Goal: Information Seeking & Learning: Learn about a topic

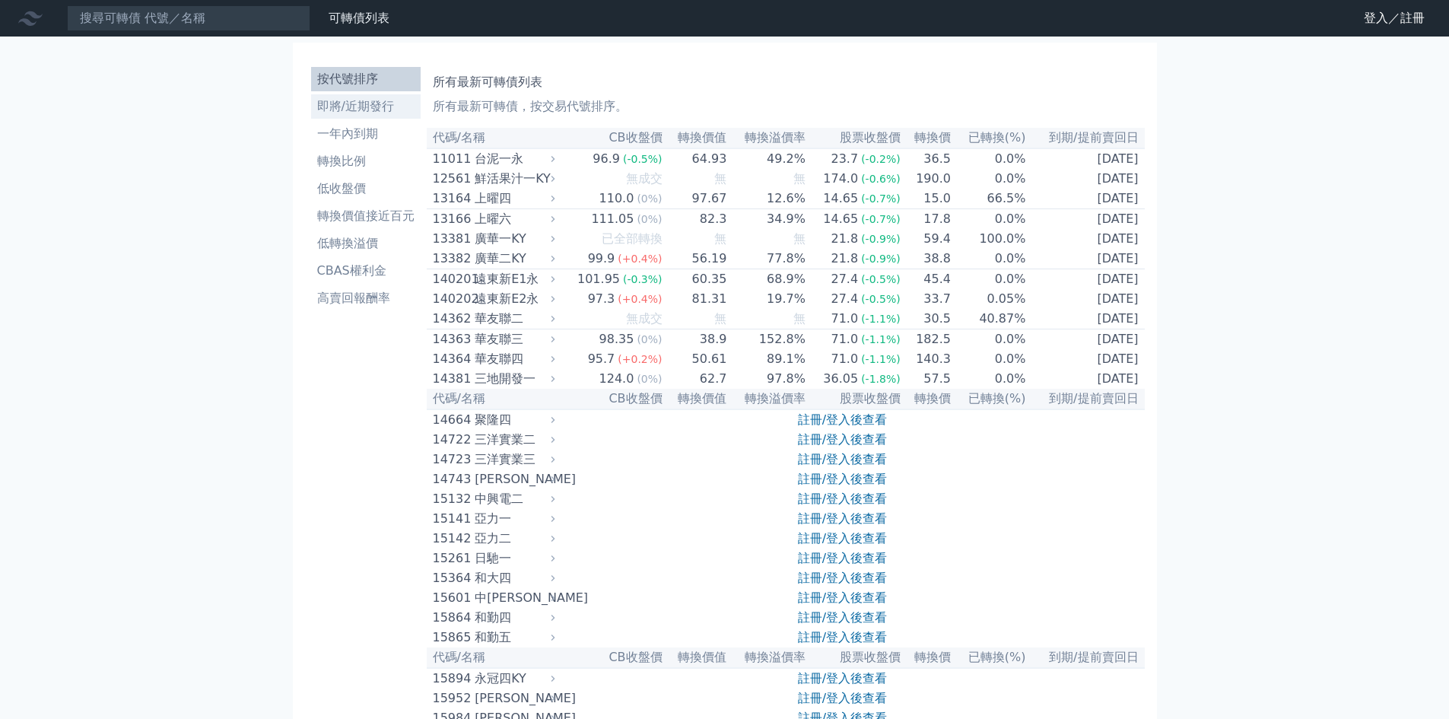
click at [367, 103] on li "即將/近期發行" at bounding box center [366, 106] width 110 height 18
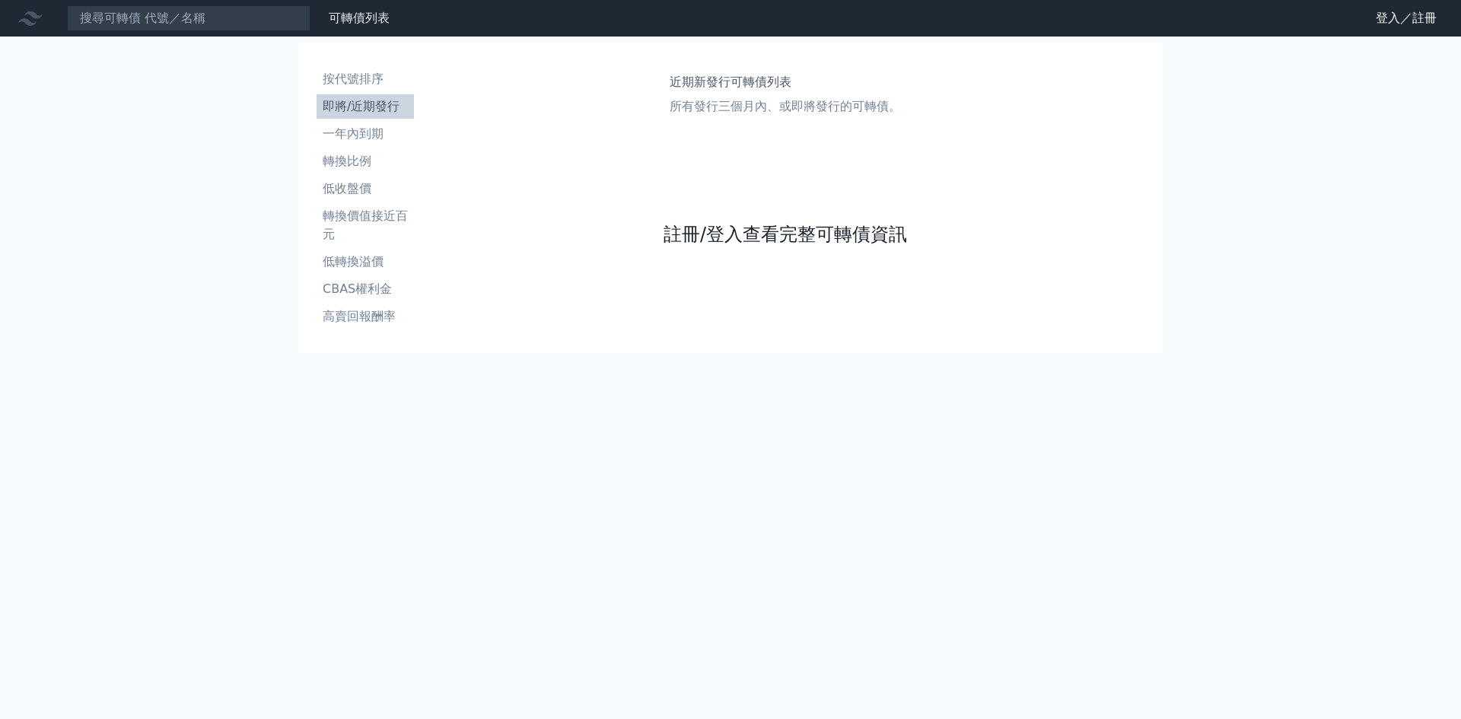
click at [751, 233] on link "註冊/登入查看完整可轉債資訊" at bounding box center [784, 234] width 243 height 24
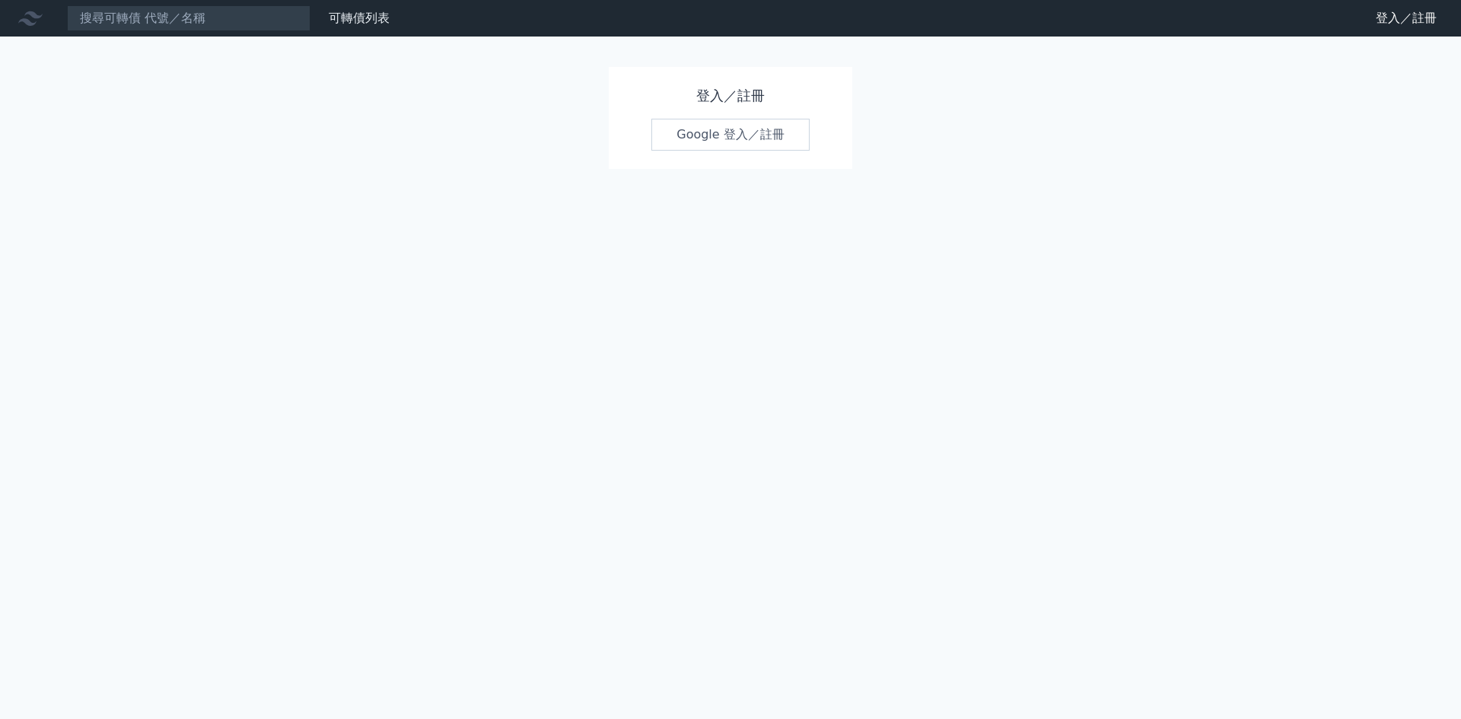
click at [703, 145] on link "Google 登入／註冊" at bounding box center [730, 135] width 158 height 32
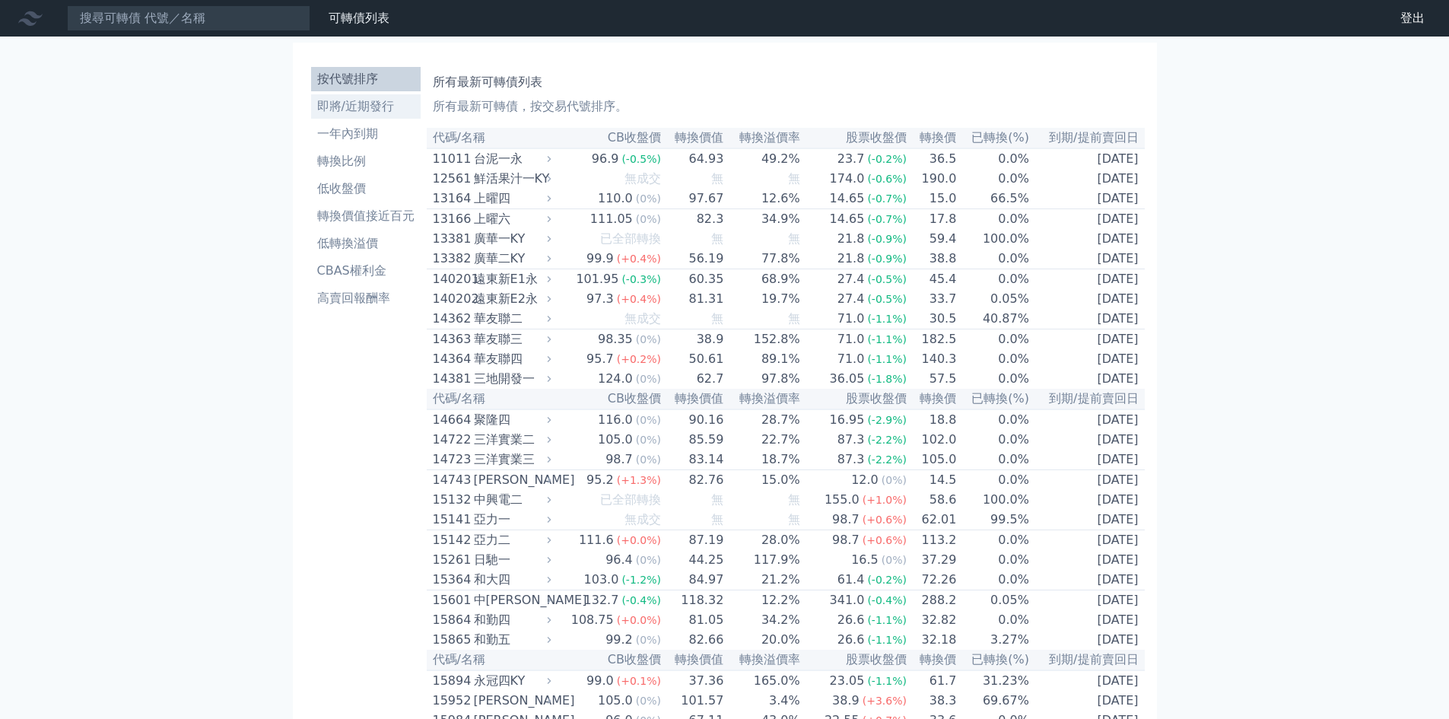
click at [358, 104] on li "即將/近期發行" at bounding box center [366, 106] width 110 height 18
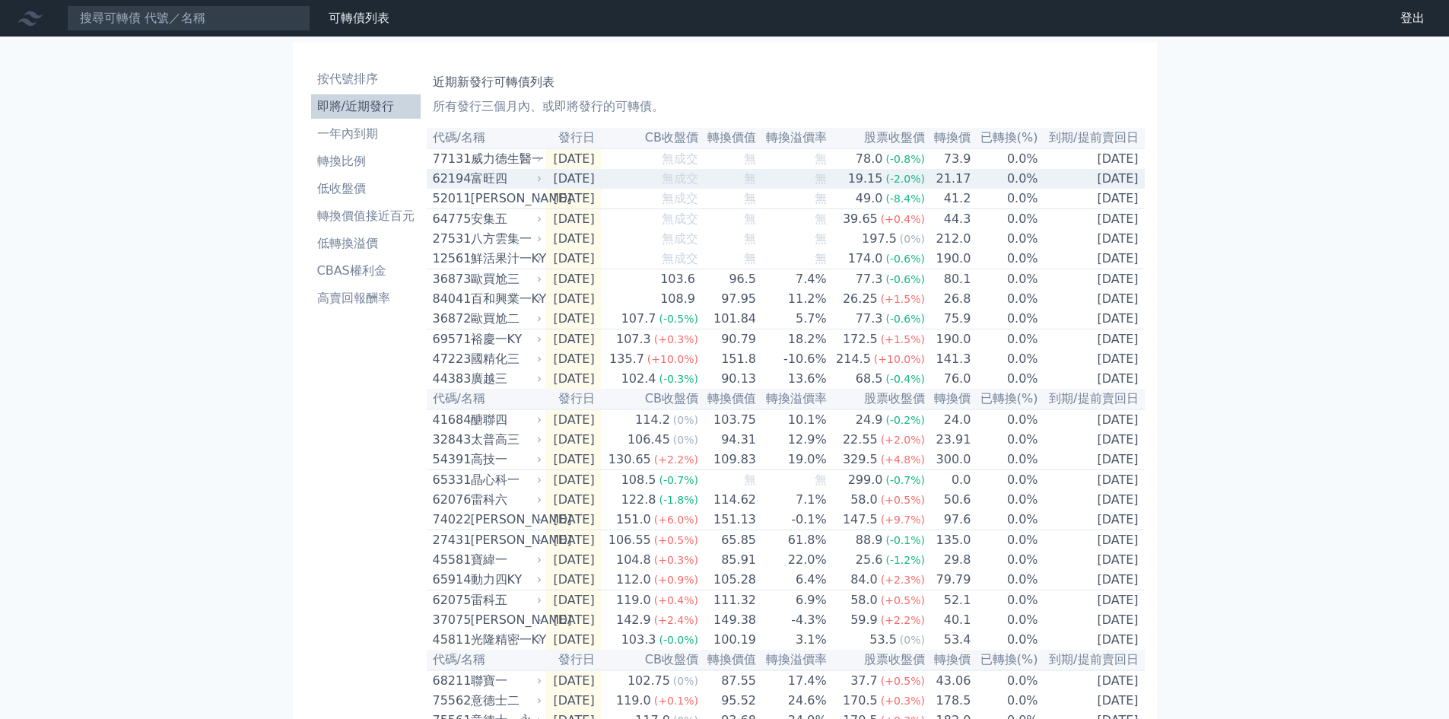
click at [487, 180] on div "富旺四" at bounding box center [505, 179] width 68 height 18
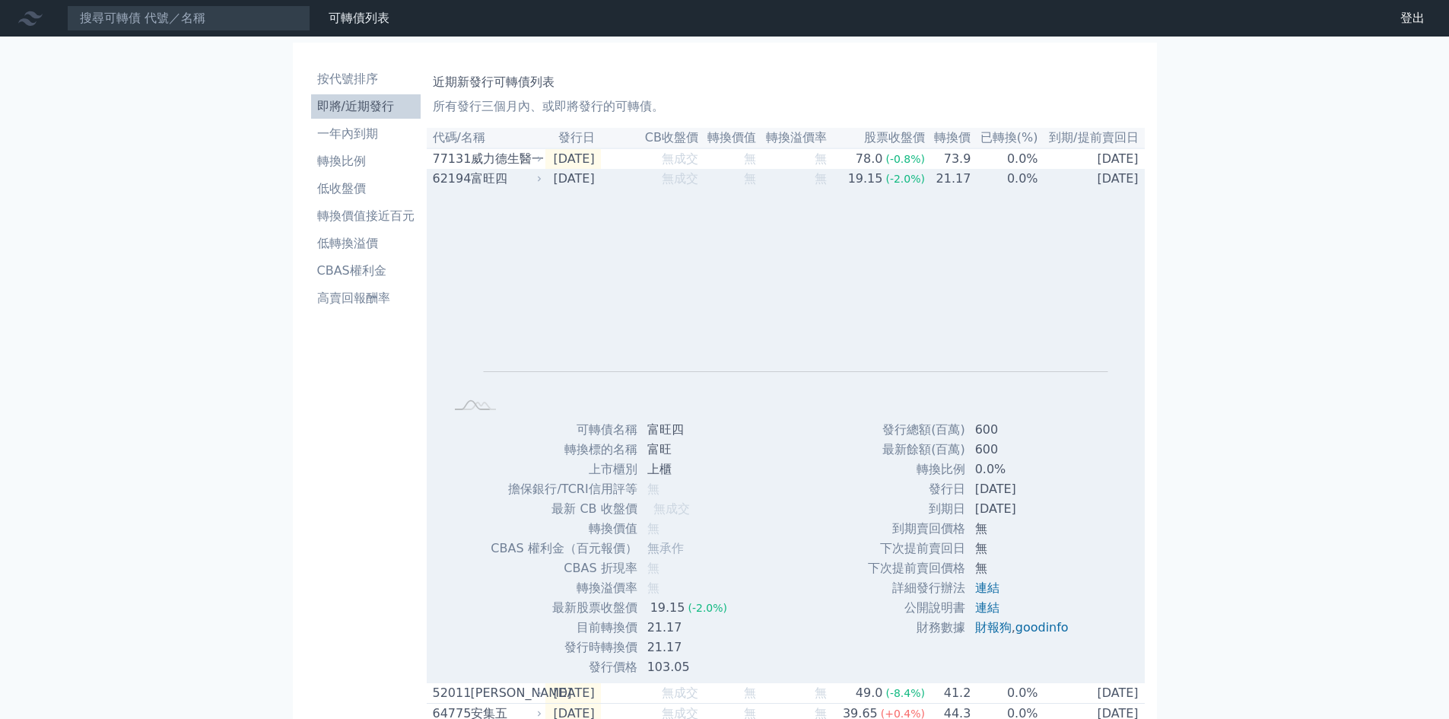
click at [487, 180] on div "富旺四" at bounding box center [505, 179] width 68 height 18
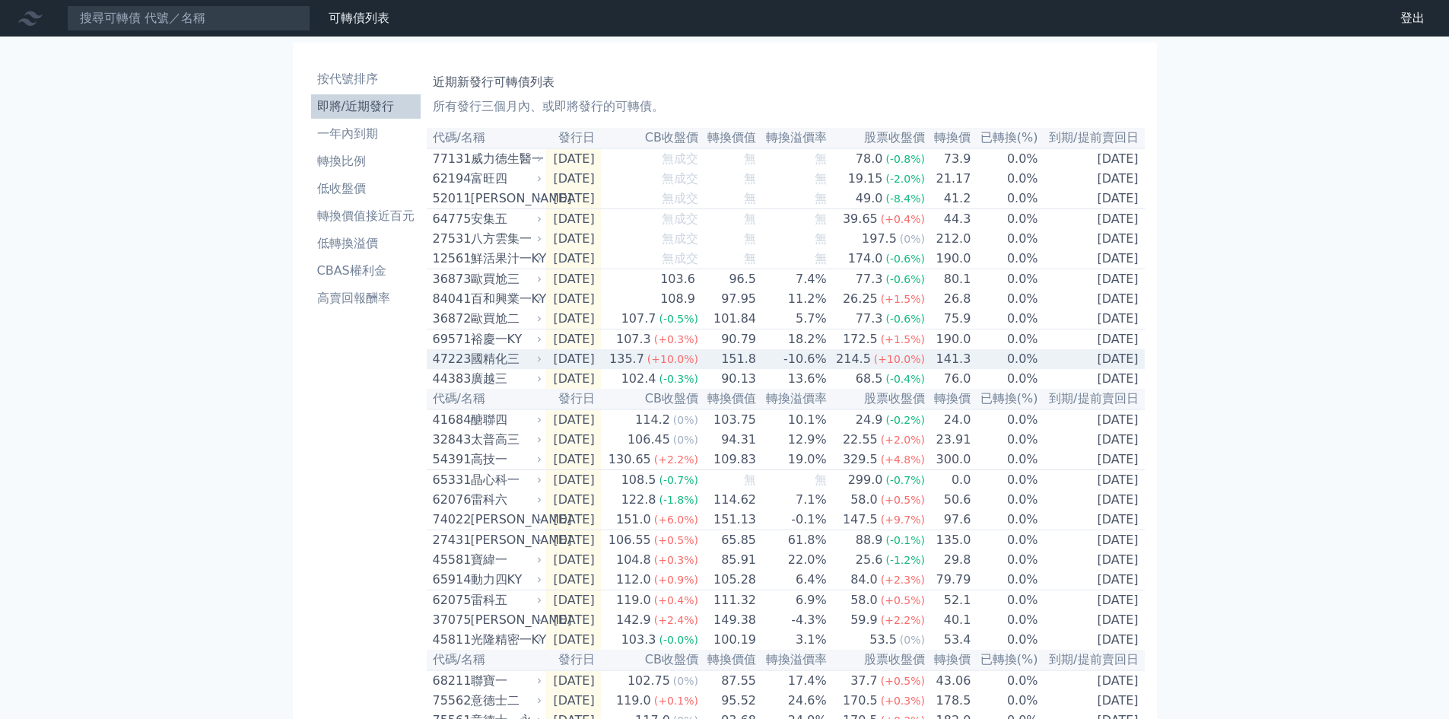
click at [520, 368] on div "國精化三" at bounding box center [505, 359] width 68 height 18
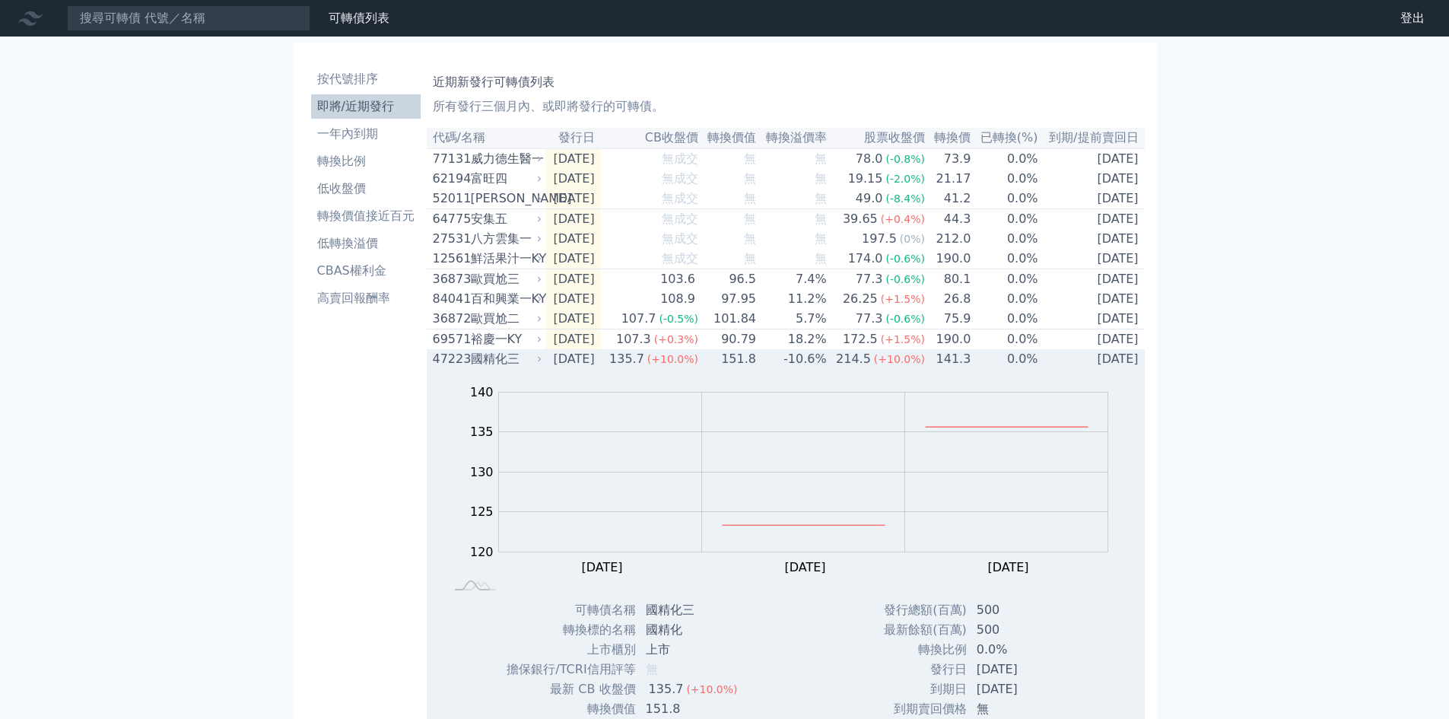
click at [520, 368] on div "國精化三" at bounding box center [505, 359] width 68 height 18
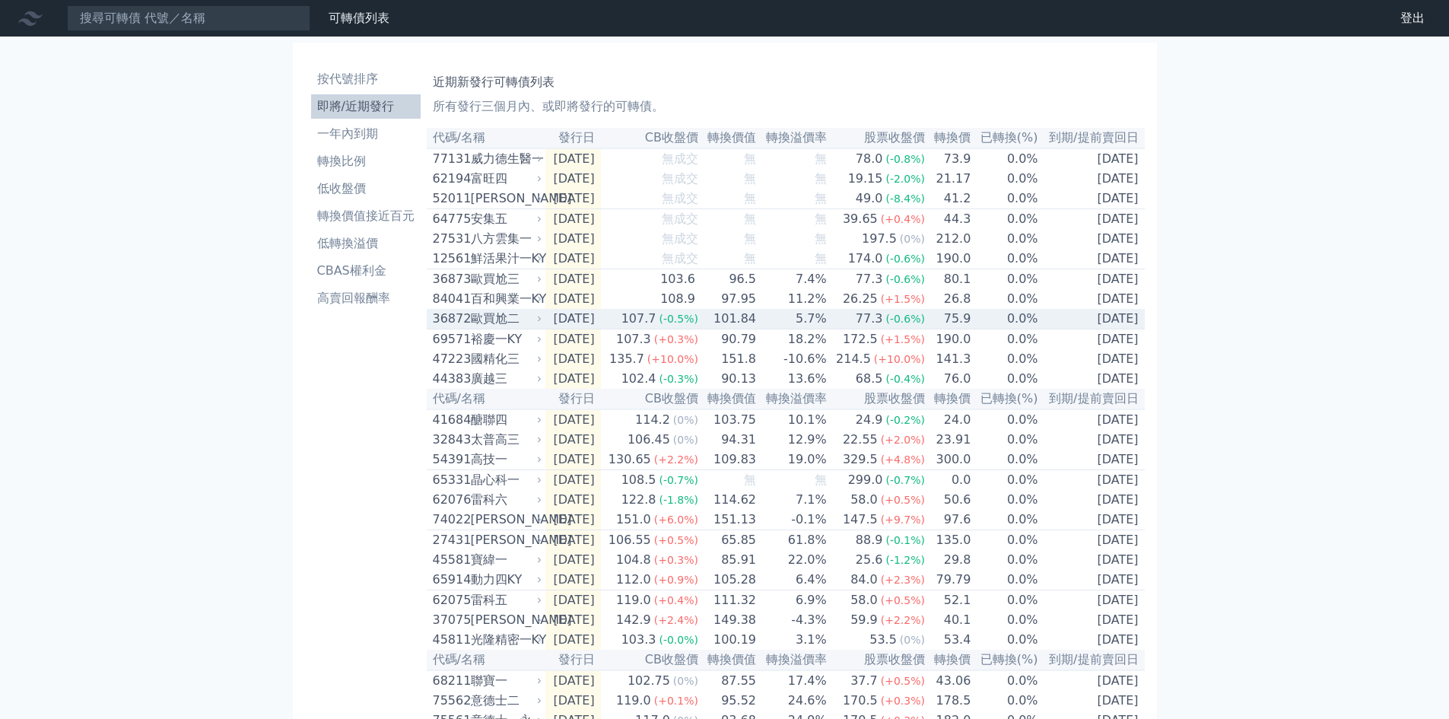
click at [505, 328] on div "歐買尬二" at bounding box center [505, 319] width 68 height 18
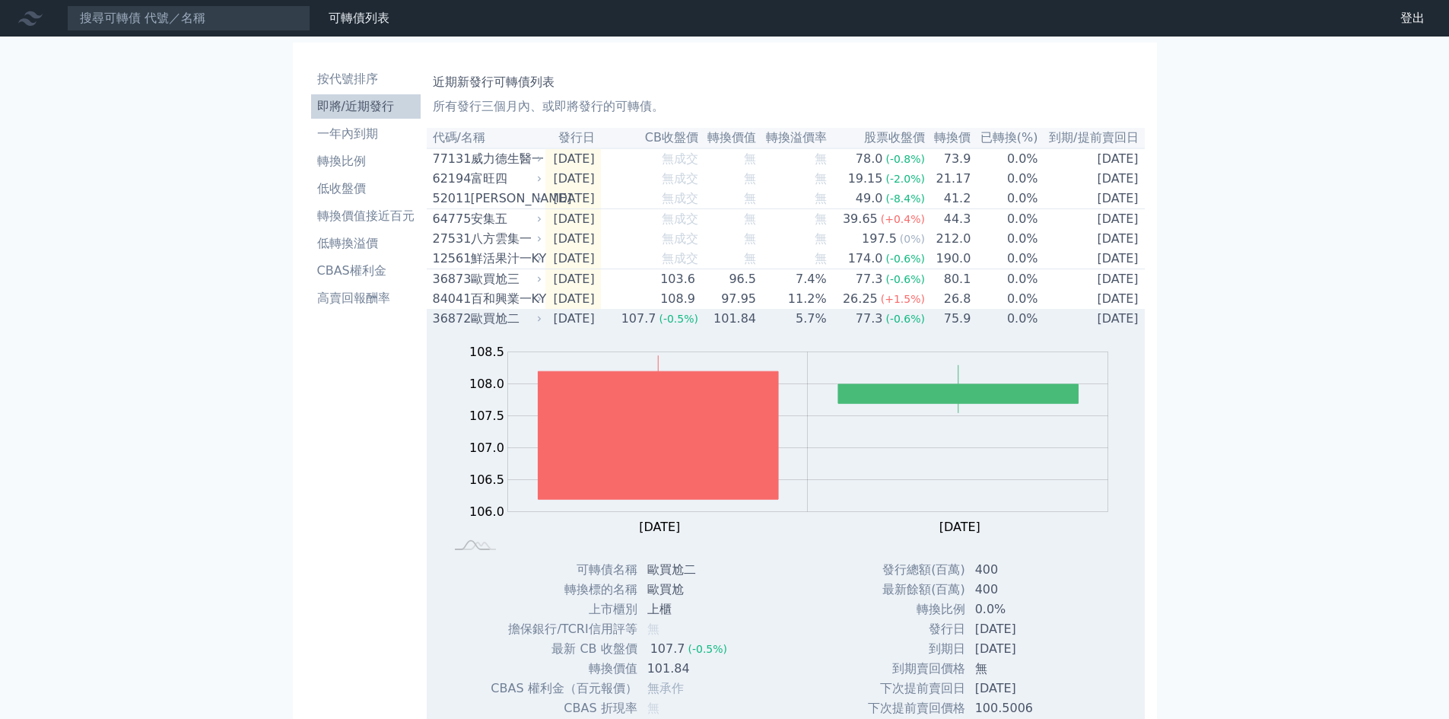
click at [505, 328] on div "歐買尬二" at bounding box center [505, 319] width 68 height 18
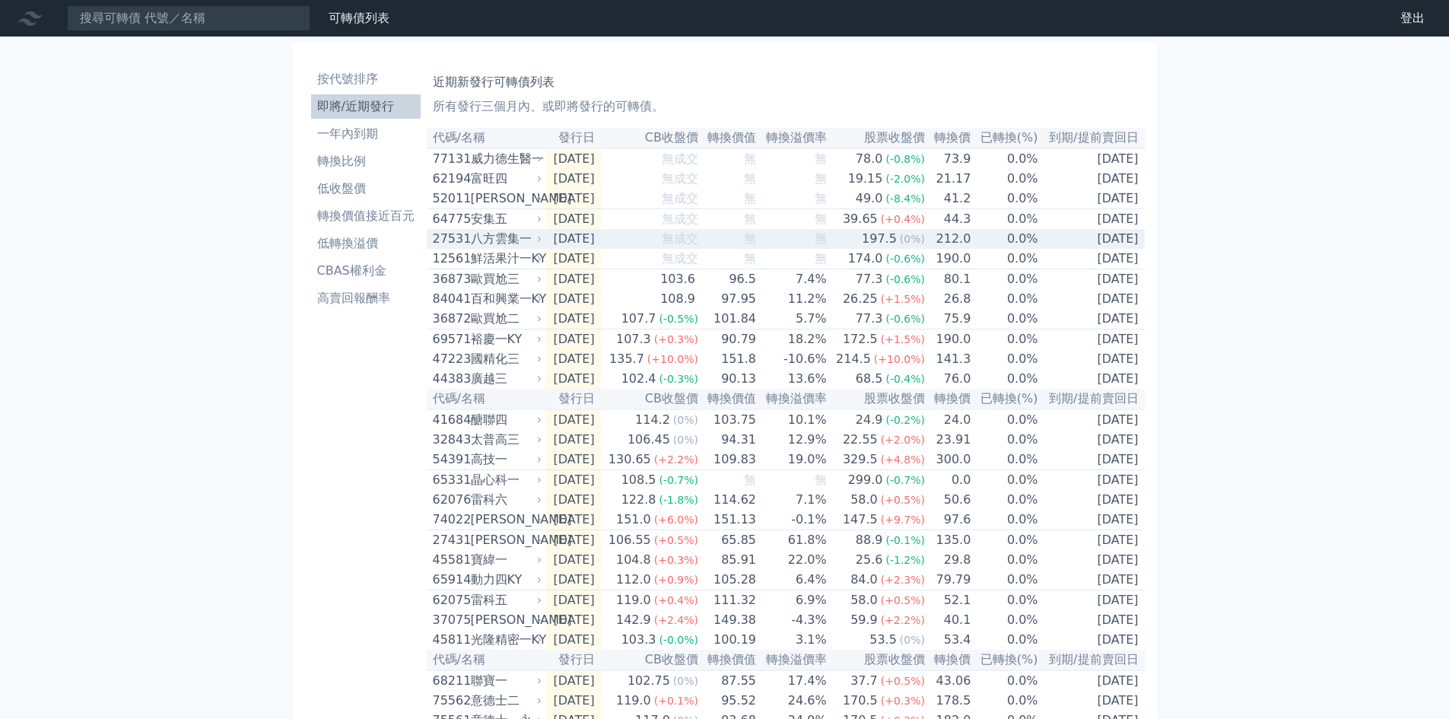
click at [491, 248] on div "八方雲集一" at bounding box center [505, 239] width 68 height 18
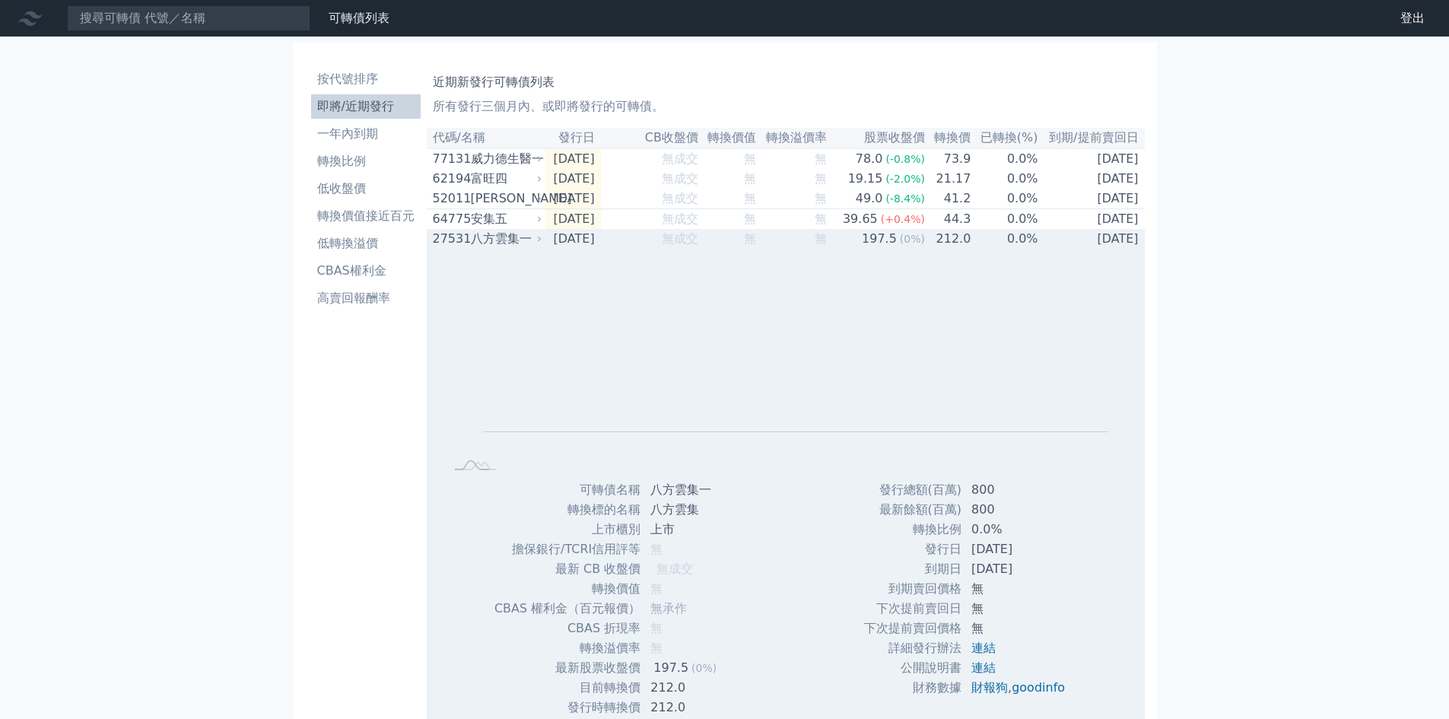
click at [491, 248] on div "八方雲集一" at bounding box center [505, 239] width 68 height 18
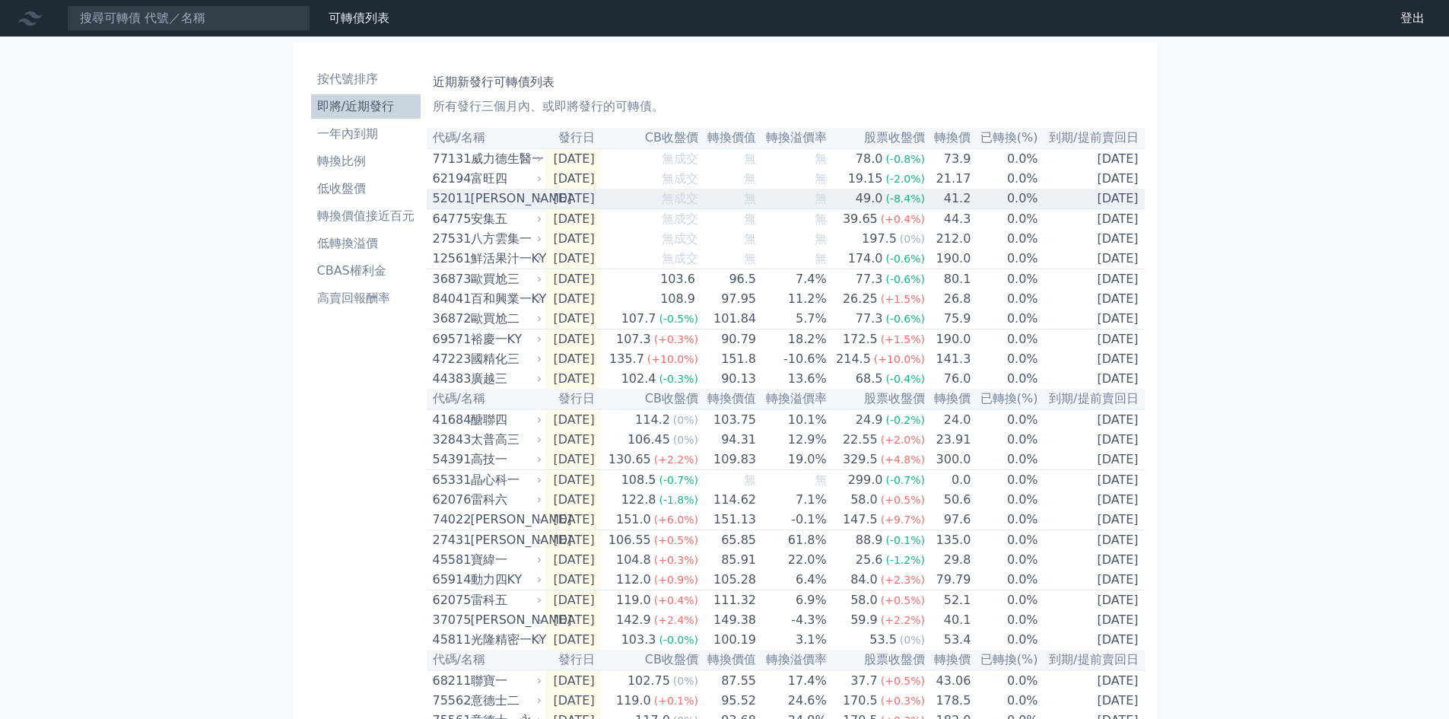
click at [517, 206] on div "[PERSON_NAME]" at bounding box center [505, 198] width 68 height 18
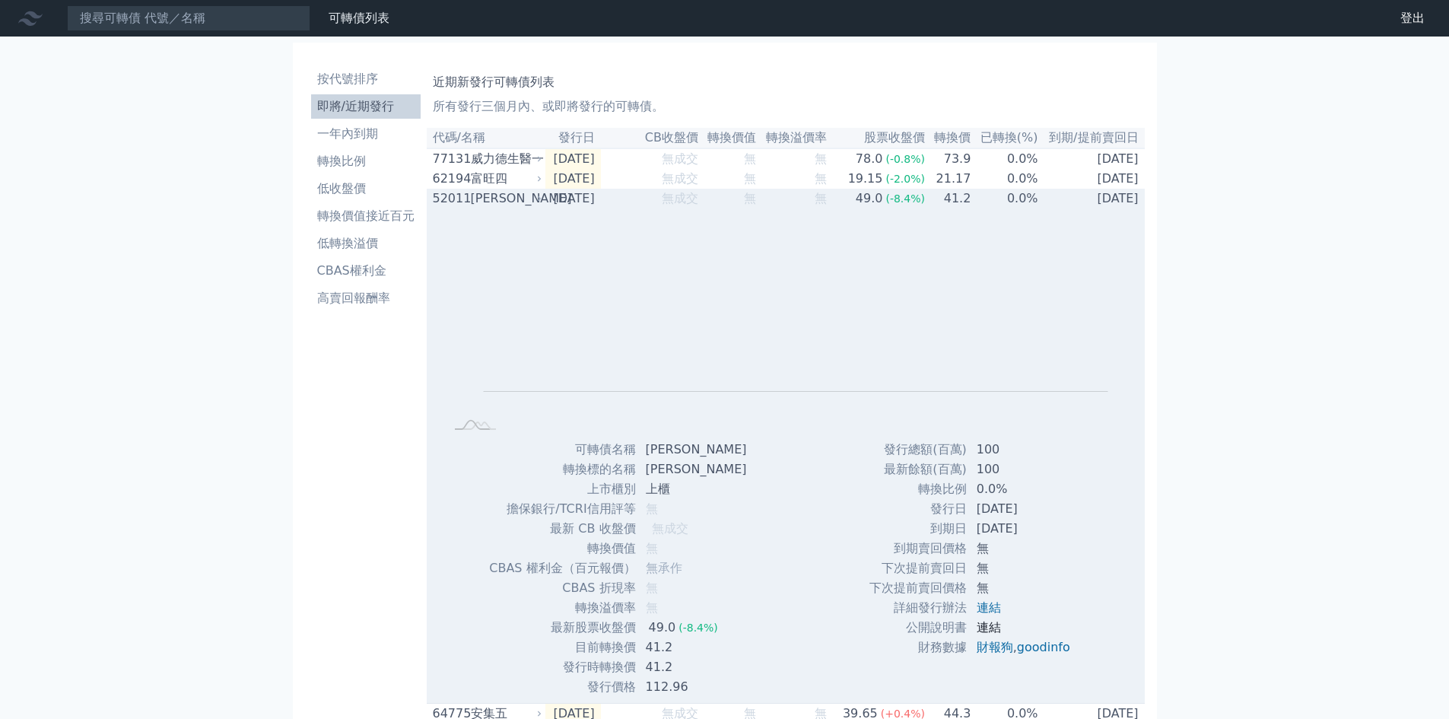
click at [982, 633] on link "連結" at bounding box center [989, 627] width 24 height 14
click at [508, 205] on div "[PERSON_NAME]" at bounding box center [505, 198] width 68 height 18
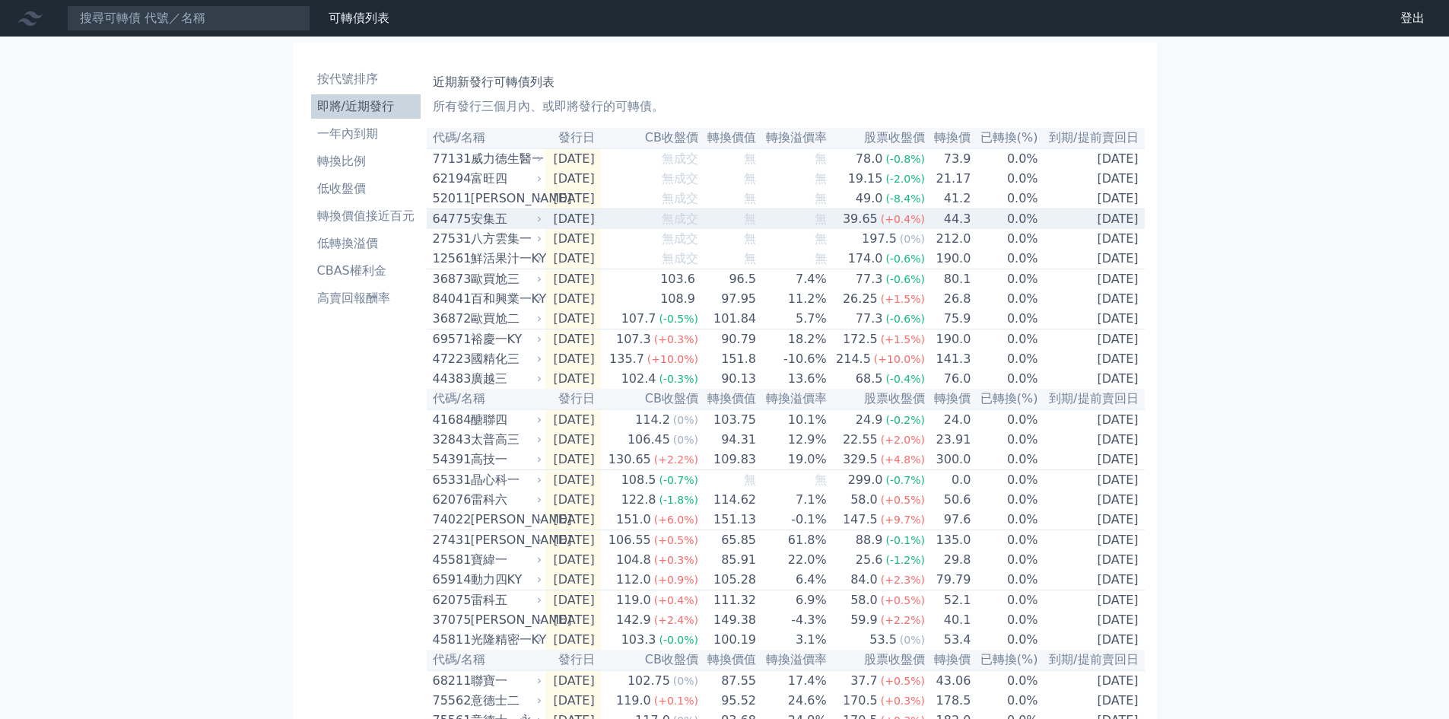
click at [499, 222] on div "安集五" at bounding box center [505, 219] width 68 height 18
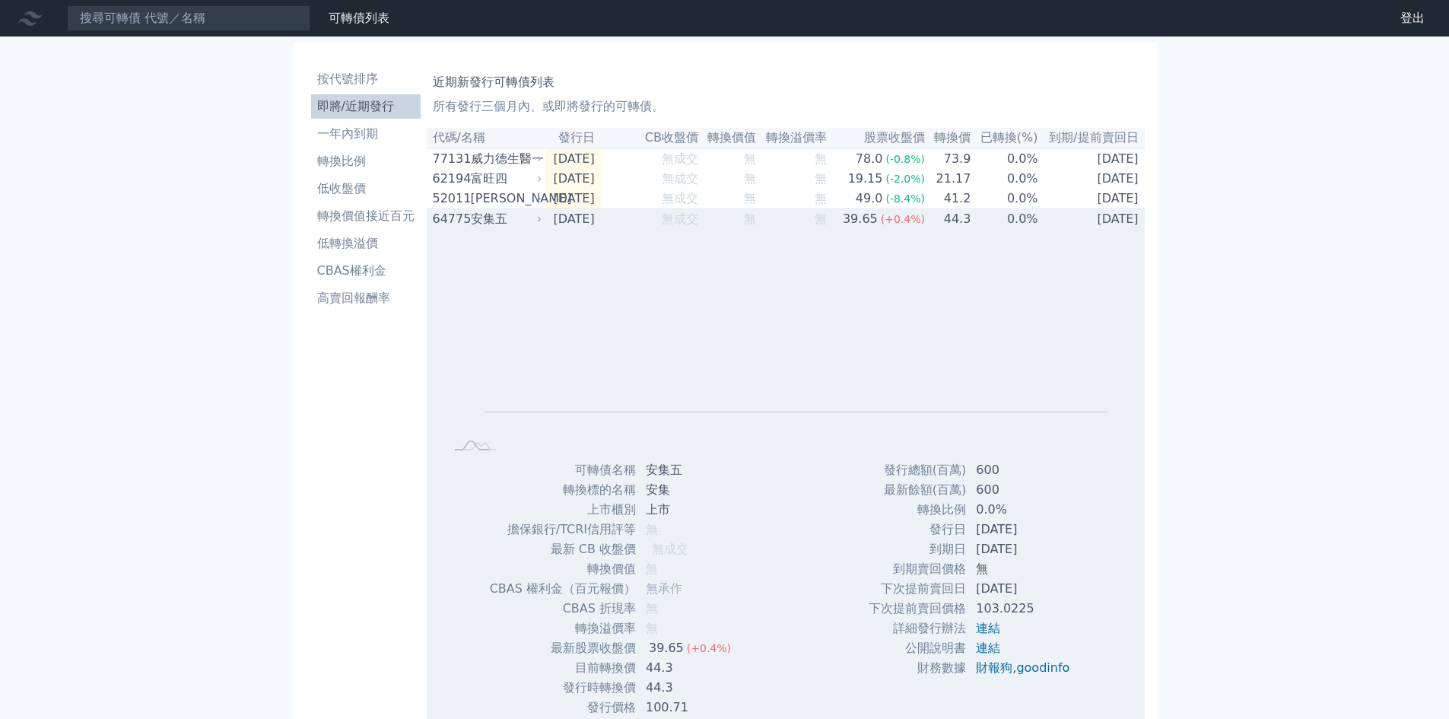
click at [499, 223] on div "安集五" at bounding box center [505, 219] width 68 height 18
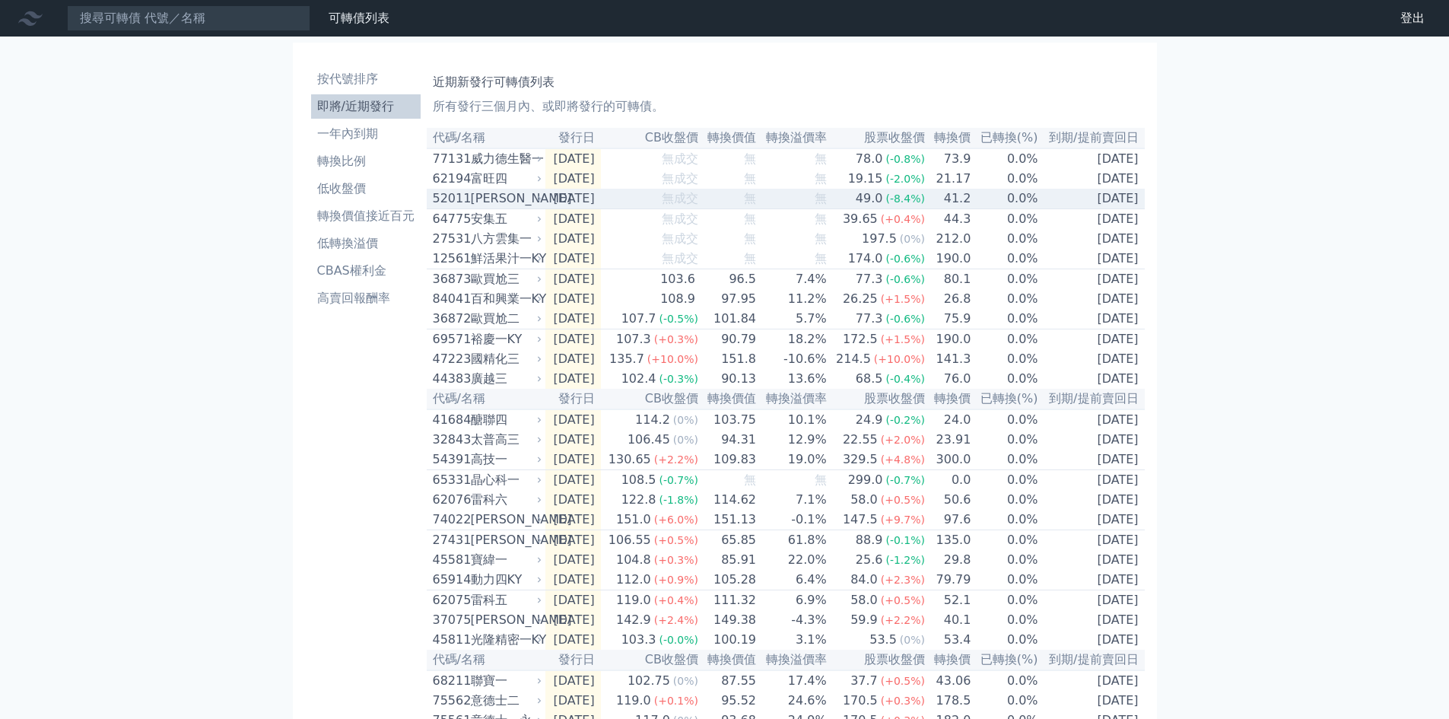
click at [493, 196] on div "[PERSON_NAME]" at bounding box center [505, 198] width 68 height 18
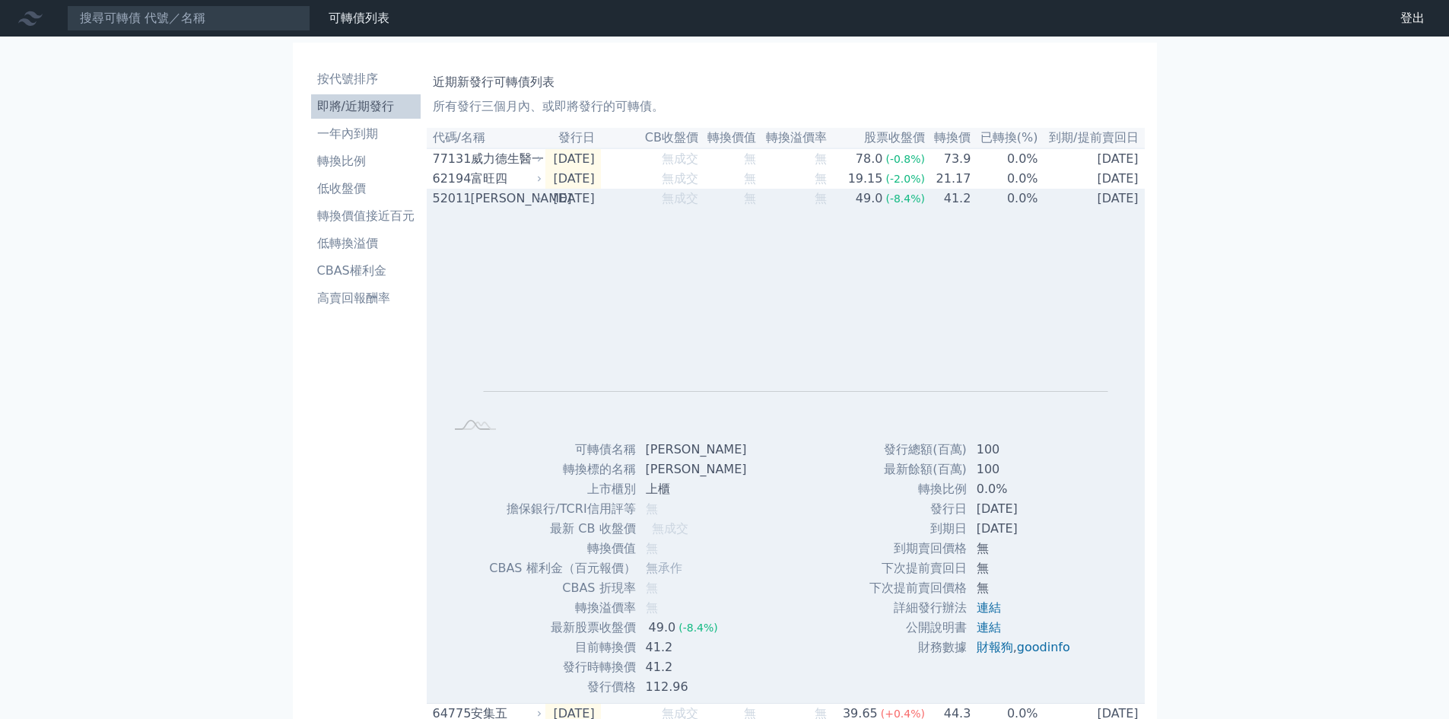
click at [493, 196] on div "[PERSON_NAME]" at bounding box center [505, 198] width 68 height 18
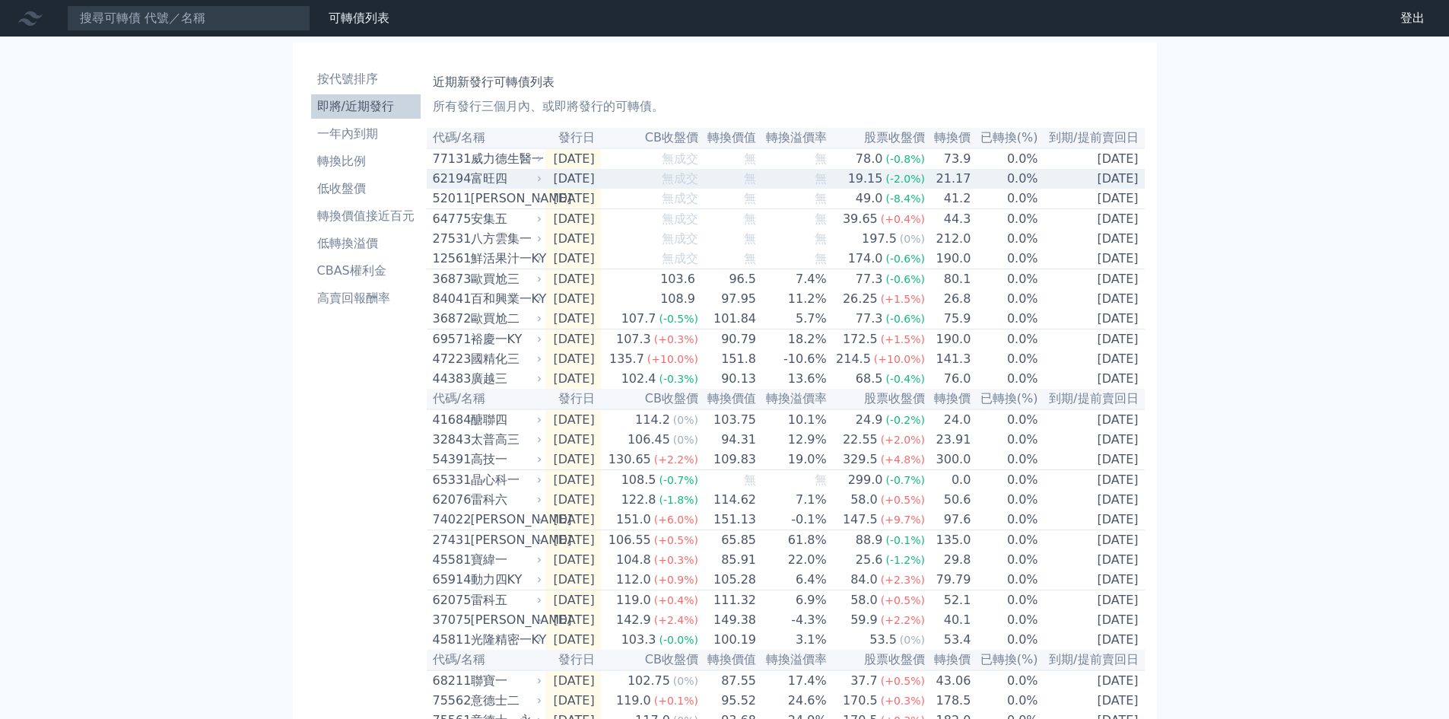
click at [503, 187] on div "富旺四" at bounding box center [505, 179] width 68 height 18
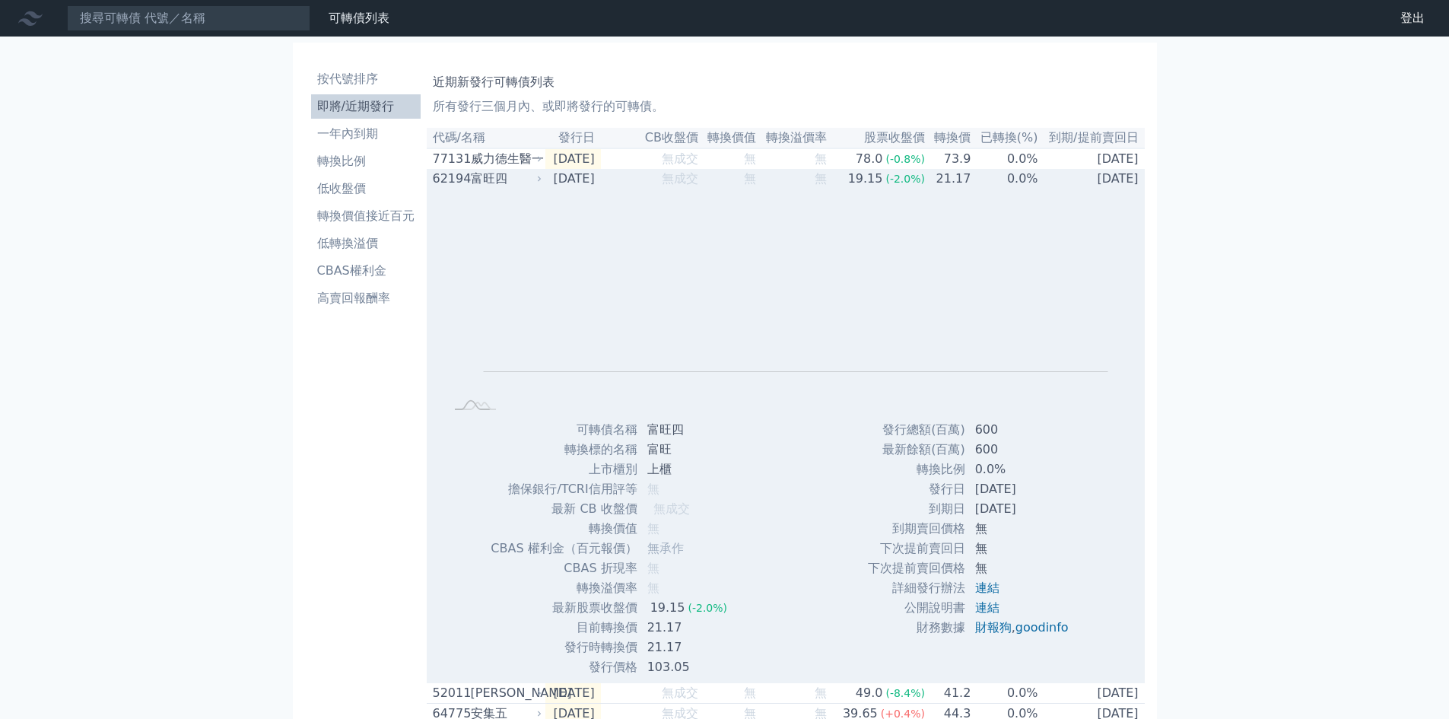
click at [503, 187] on div "富旺四" at bounding box center [505, 179] width 68 height 18
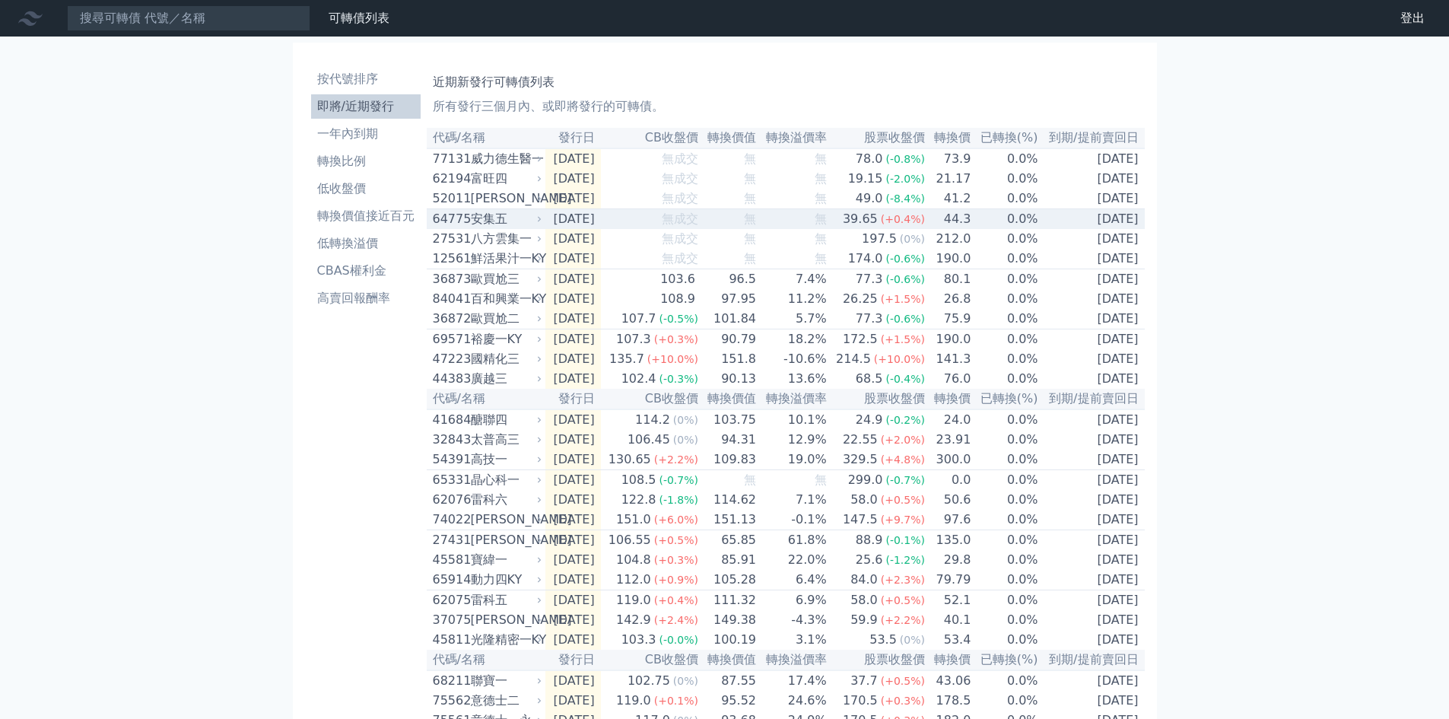
click at [476, 227] on div "安集五" at bounding box center [505, 219] width 68 height 18
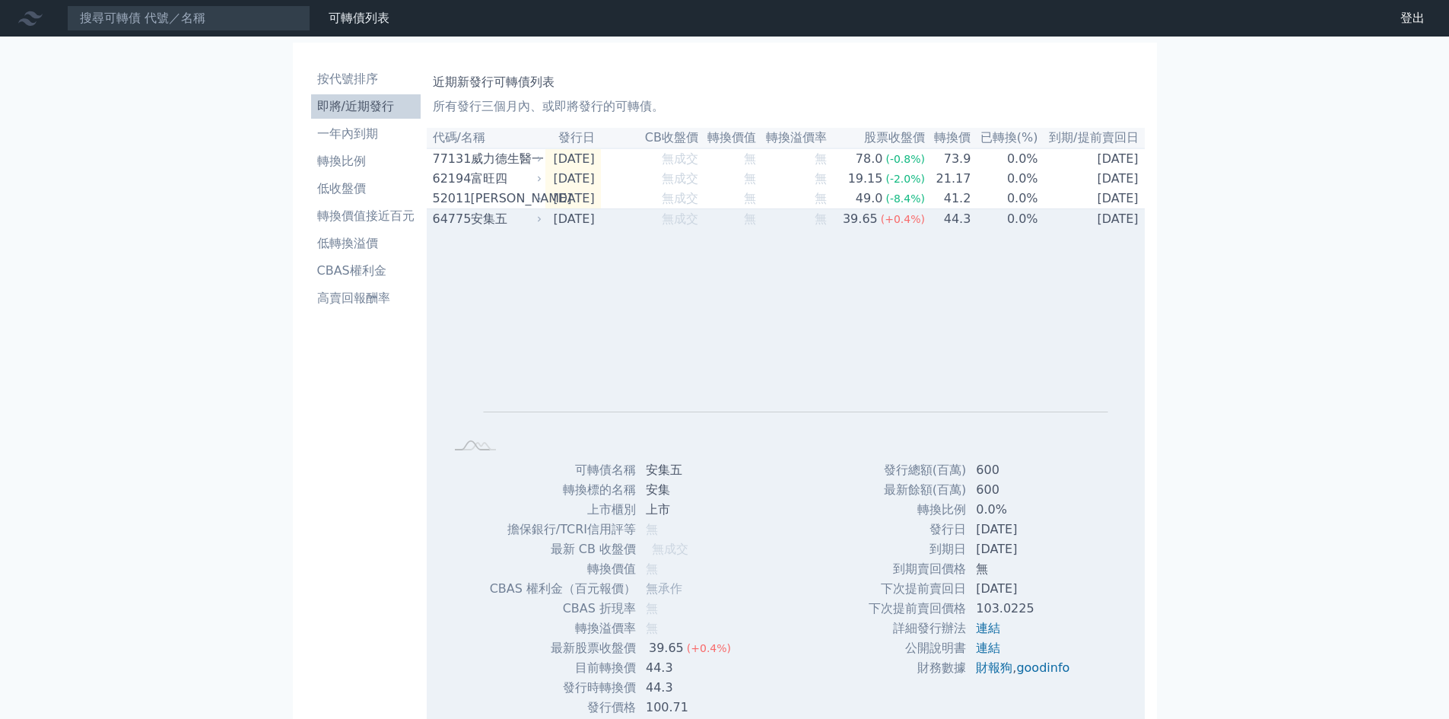
click at [476, 227] on div "安集五" at bounding box center [505, 219] width 68 height 18
